Goal: Information Seeking & Learning: Learn about a topic

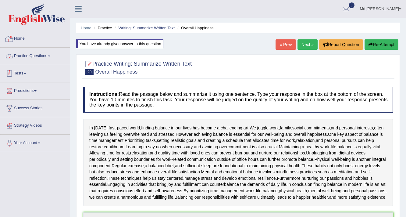
click at [46, 56] on link "Practice Questions" at bounding box center [35, 55] width 70 height 15
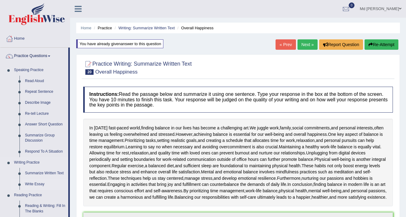
click at [35, 186] on link "Write Essay" at bounding box center [45, 184] width 46 height 11
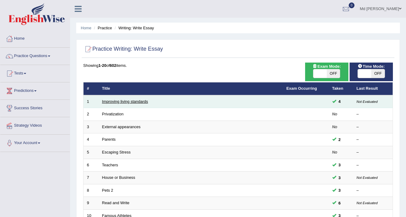
click at [127, 103] on link "Improving living standards" at bounding box center [125, 101] width 46 height 5
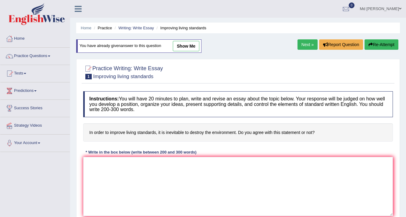
click at [190, 44] on link "show me" at bounding box center [186, 46] width 27 height 10
type textarea "The increasing influence of (topic name) on our lives has ignited numerous disc…"
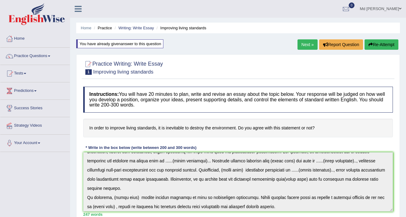
scroll to position [64, 0]
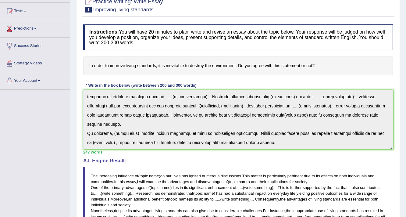
scroll to position [0, 0]
